Goal: Task Accomplishment & Management: Manage account settings

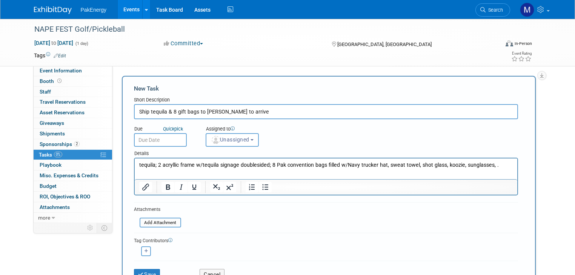
drag, startPoint x: 240, startPoint y: 112, endPoint x: 112, endPoint y: 115, distance: 128.6
click at [118, 115] on div "New Task Toggle Dropdown Create a new task for this event Copy tasks from anoth…" at bounding box center [326, 185] width 417 height 218
click at [121, 9] on link "Events" at bounding box center [132, 9] width 28 height 19
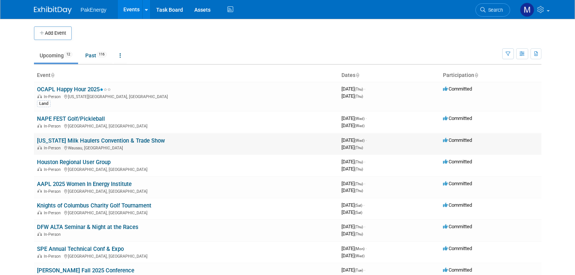
click at [58, 140] on link "[US_STATE] Milk Haulers Convention & Trade Show" at bounding box center [101, 140] width 128 height 7
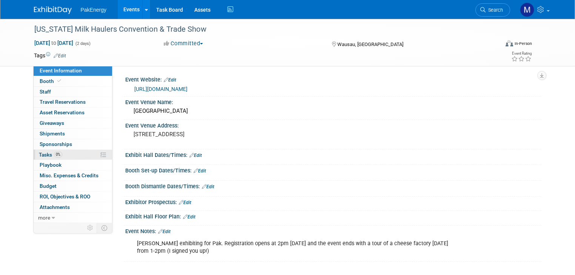
click at [42, 152] on span "Tasks 0%" at bounding box center [50, 155] width 23 height 6
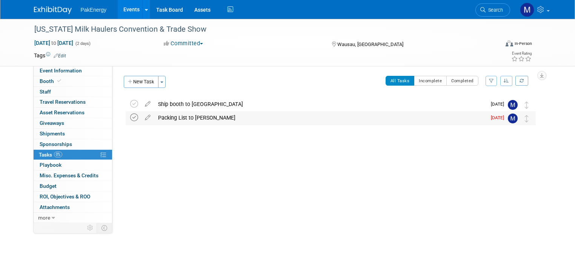
click at [130, 116] on icon at bounding box center [134, 117] width 8 height 8
click at [135, 78] on button "New Task" at bounding box center [141, 82] width 35 height 12
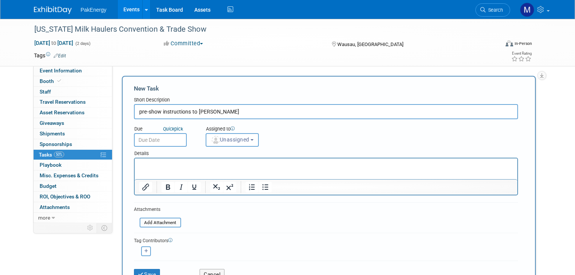
type input "pre-show instructions to Connor"
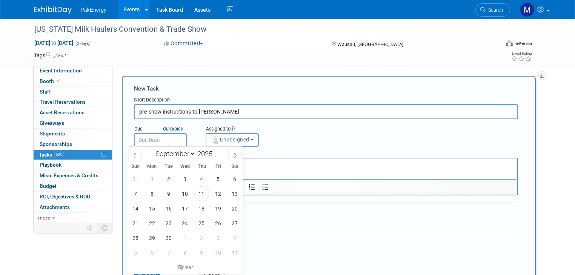
click at [145, 136] on input "text" at bounding box center [160, 140] width 53 height 14
click at [183, 209] on span "17" at bounding box center [185, 208] width 15 height 15
type input "Sep 17, 2025"
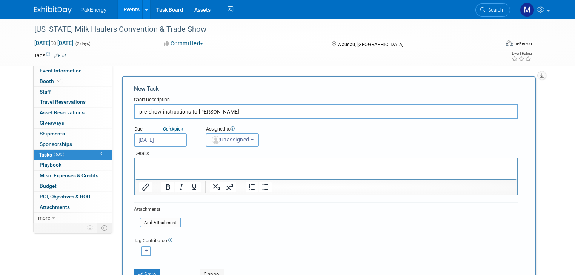
click at [249, 136] on button "Unassigned" at bounding box center [232, 140] width 54 height 14
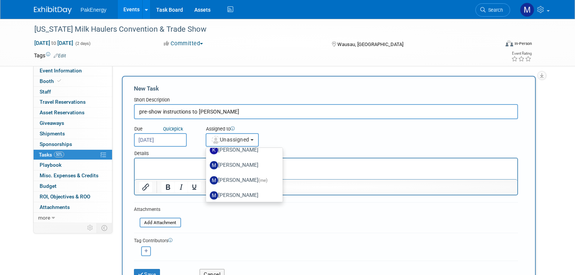
scroll to position [28, 0]
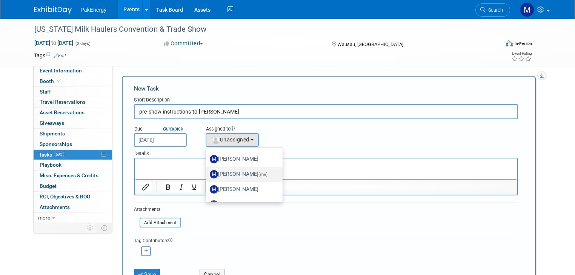
click at [231, 171] on label "Mary Walker (me)" at bounding box center [242, 174] width 65 height 12
click at [207, 171] on input "Mary Walker (me)" at bounding box center [204, 173] width 5 height 5
select select "18583c6f-e799-444d-86a8-e5338c1e6931"
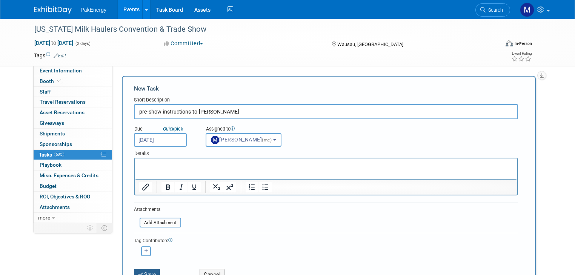
click at [143, 269] on button "Save" at bounding box center [147, 274] width 26 height 11
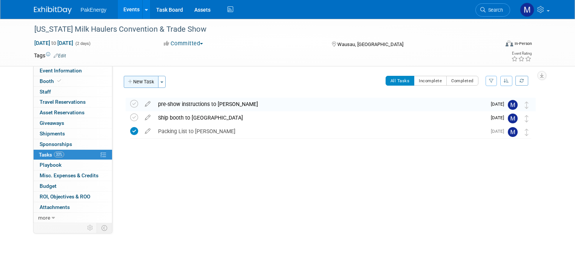
click at [145, 79] on button "New Task" at bounding box center [141, 82] width 35 height 12
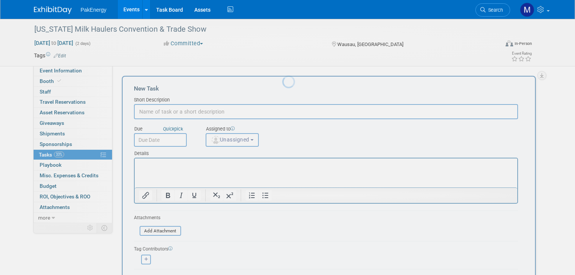
scroll to position [0, 0]
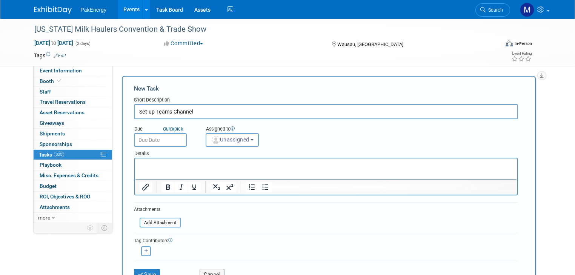
type input "Set up Teams Channel"
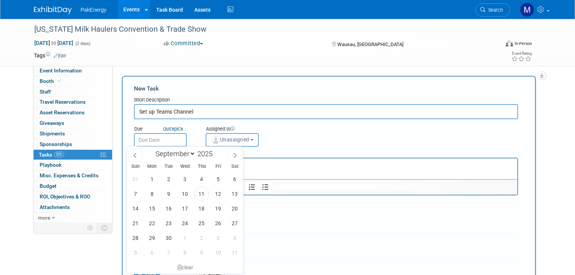
click at [153, 135] on input "text" at bounding box center [160, 140] width 53 height 14
click at [202, 206] on span "18" at bounding box center [201, 208] width 15 height 15
type input "Sep 18, 2025"
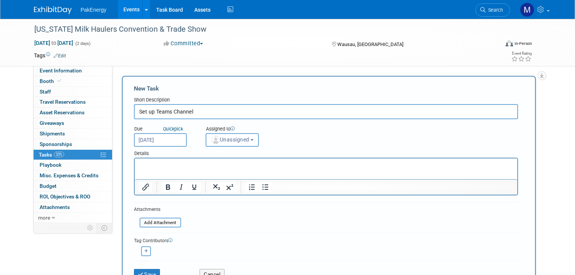
click at [240, 134] on button "Unassigned" at bounding box center [232, 140] width 54 height 14
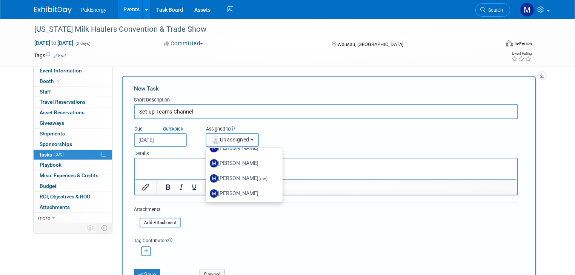
scroll to position [26, 0]
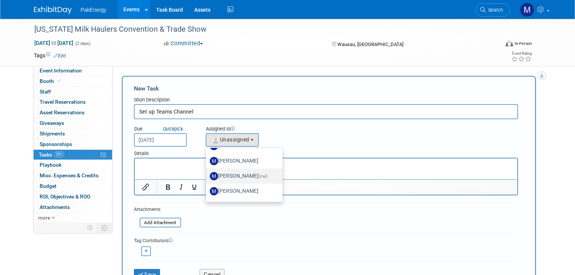
click at [226, 172] on label "Mary Walker (me)" at bounding box center [242, 176] width 65 height 12
click at [207, 173] on input "Mary Walker (me)" at bounding box center [204, 175] width 5 height 5
select select "18583c6f-e799-444d-86a8-e5338c1e6931"
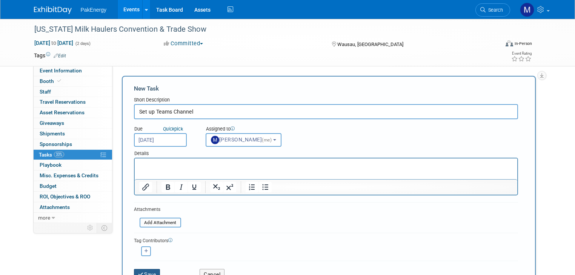
click at [143, 269] on button "Save" at bounding box center [147, 274] width 26 height 11
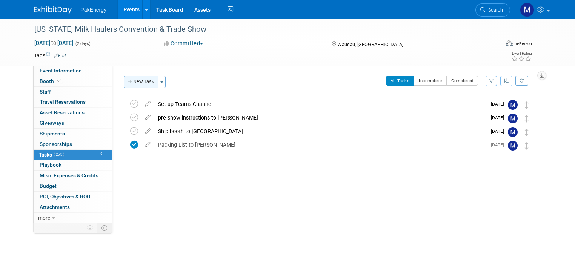
click at [136, 81] on button "New Task" at bounding box center [141, 82] width 35 height 12
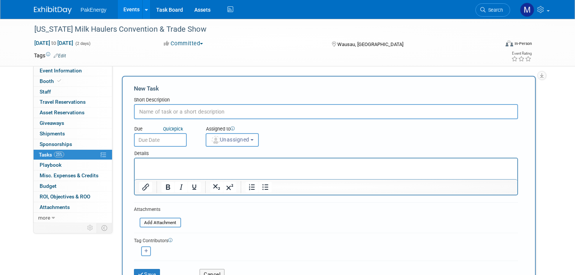
scroll to position [0, 0]
type input "Scan to win entries HubSpot link to Teams chat"
click at [158, 138] on input "text" at bounding box center [160, 140] width 53 height 14
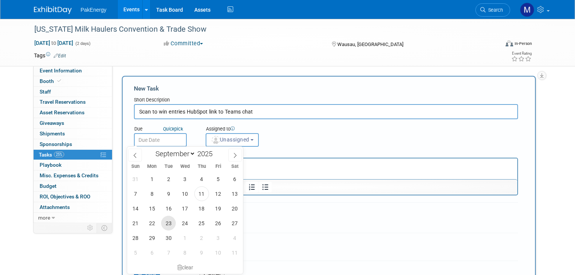
click at [168, 221] on span "23" at bounding box center [168, 223] width 15 height 15
type input "Sep 23, 2025"
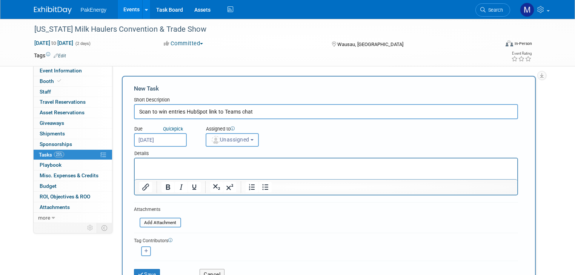
click at [247, 136] on button "Unassigned" at bounding box center [232, 140] width 54 height 14
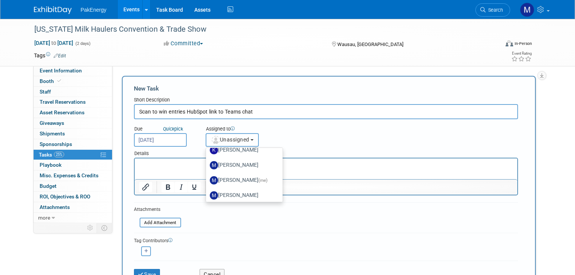
scroll to position [28, 0]
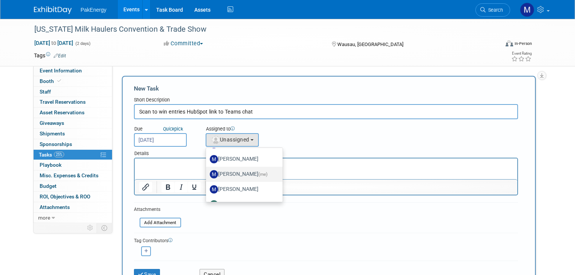
click at [215, 172] on label "Mary Walker (me)" at bounding box center [242, 174] width 65 height 12
click at [207, 172] on input "Mary Walker (me)" at bounding box center [204, 173] width 5 height 5
select select "18583c6f-e799-444d-86a8-e5338c1e6931"
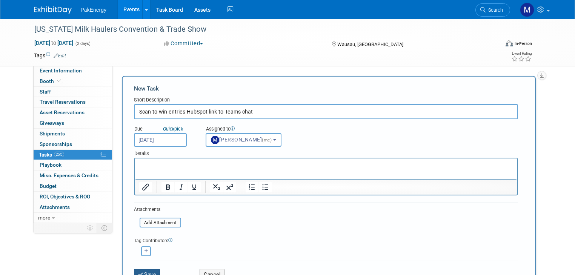
click at [140, 269] on button "Save" at bounding box center [147, 274] width 26 height 11
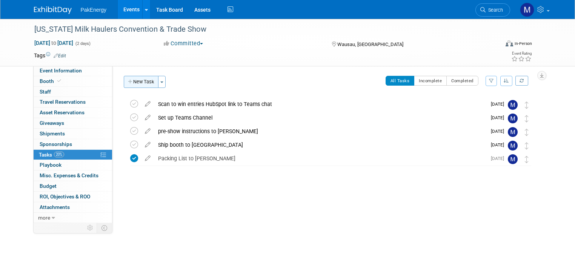
click at [134, 78] on button "New Task" at bounding box center [141, 82] width 35 height 12
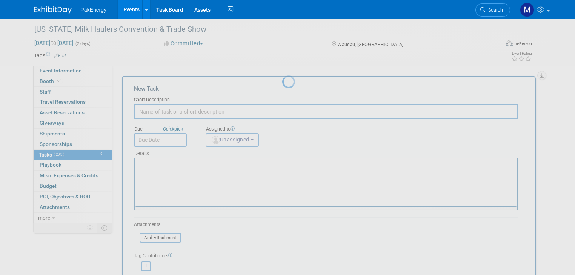
scroll to position [0, 0]
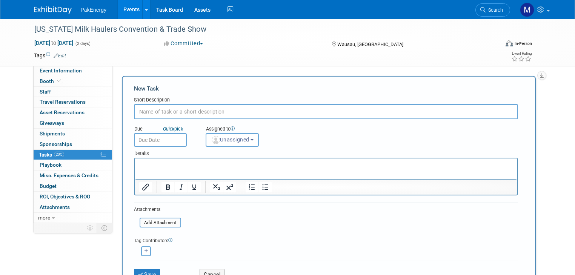
click at [172, 110] on input "text" at bounding box center [326, 111] width 384 height 15
type input "Post event wrap-up"
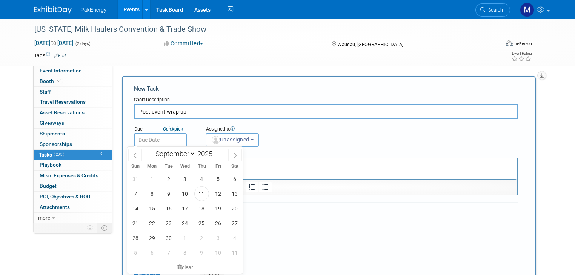
click at [163, 138] on input "text" at bounding box center [160, 140] width 53 height 14
click at [164, 235] on span "30" at bounding box center [168, 237] width 15 height 15
type input "Sep 30, 2025"
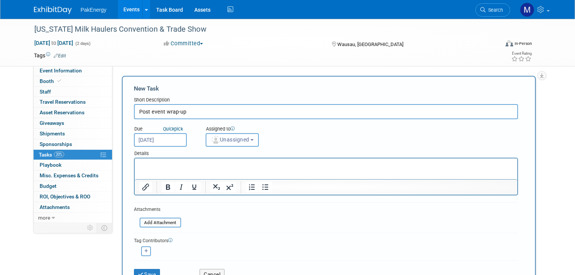
click at [252, 141] on button "Unassigned" at bounding box center [232, 140] width 54 height 14
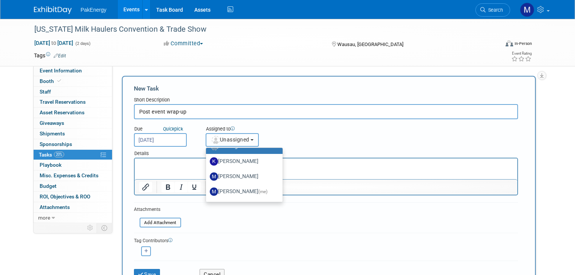
scroll to position [14, 0]
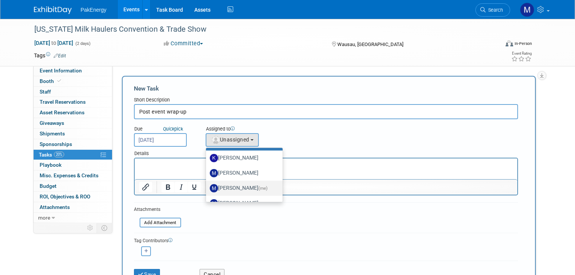
click at [226, 184] on label "Mary Walker (me)" at bounding box center [242, 188] width 65 height 12
click at [207, 185] on input "Mary Walker (me)" at bounding box center [204, 187] width 5 height 5
select select "18583c6f-e799-444d-86a8-e5338c1e6931"
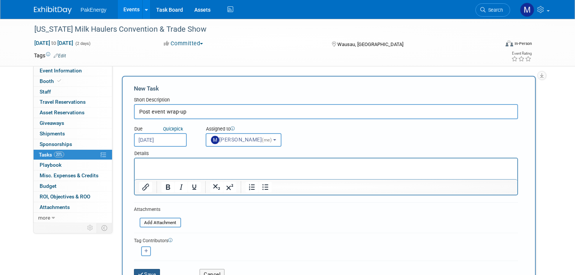
click at [143, 269] on button "Save" at bounding box center [147, 274] width 26 height 11
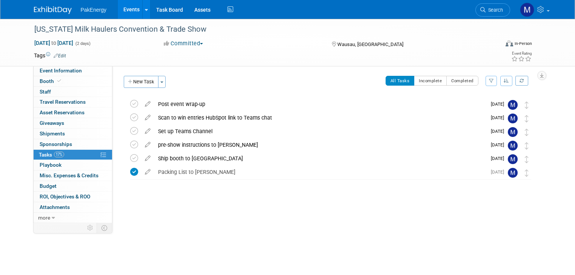
click at [119, 6] on link "Events" at bounding box center [132, 9] width 28 height 19
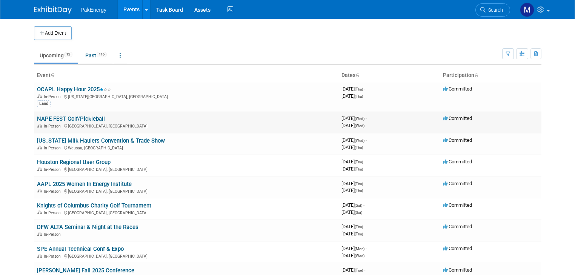
click at [69, 121] on link "NAPE FEST Golf/Pickleball" at bounding box center [71, 118] width 68 height 7
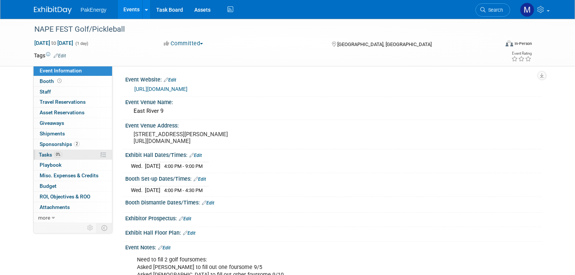
click at [39, 153] on span "Tasks 0%" at bounding box center [50, 155] width 23 height 6
